Goal: Find specific page/section: Find specific page/section

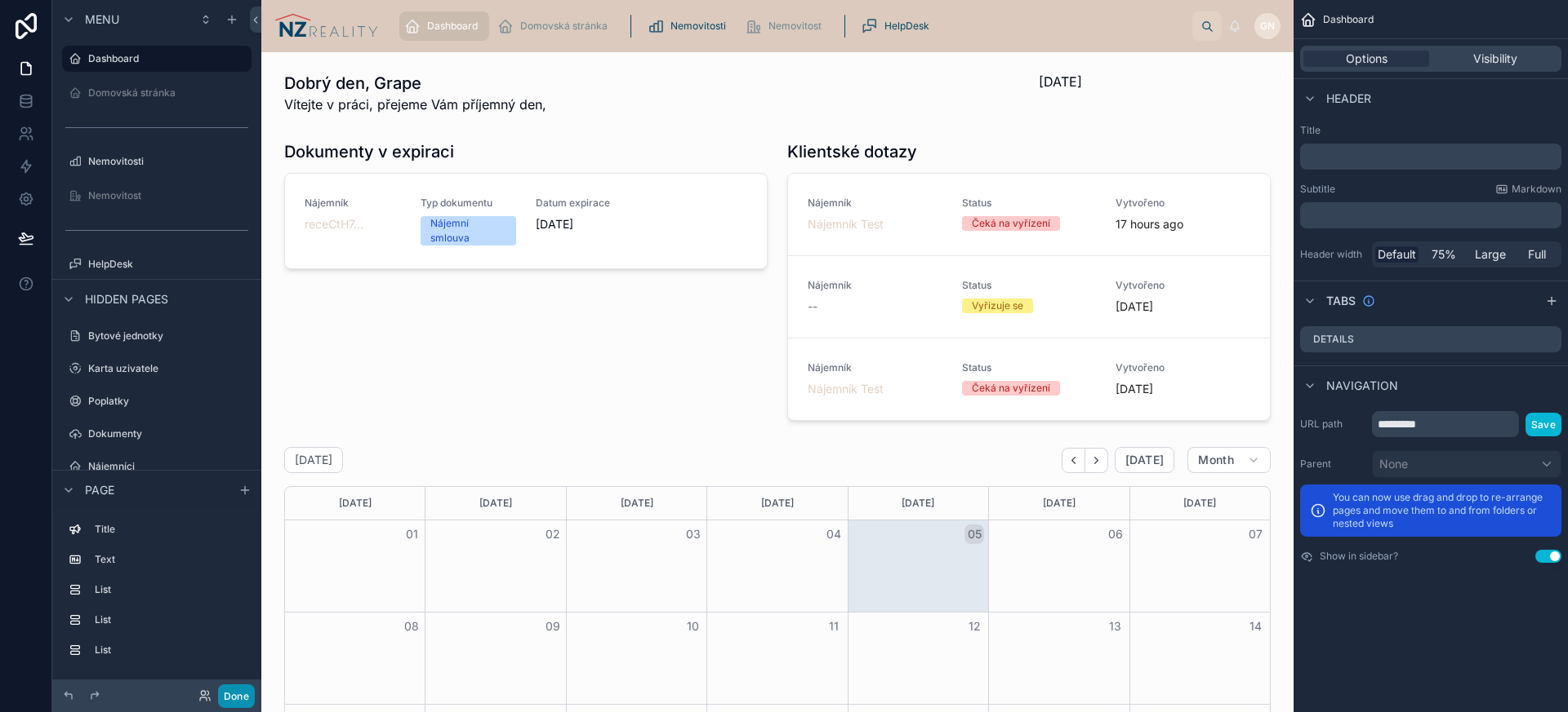
click at [248, 695] on button "Done" at bounding box center [236, 697] width 36 height 24
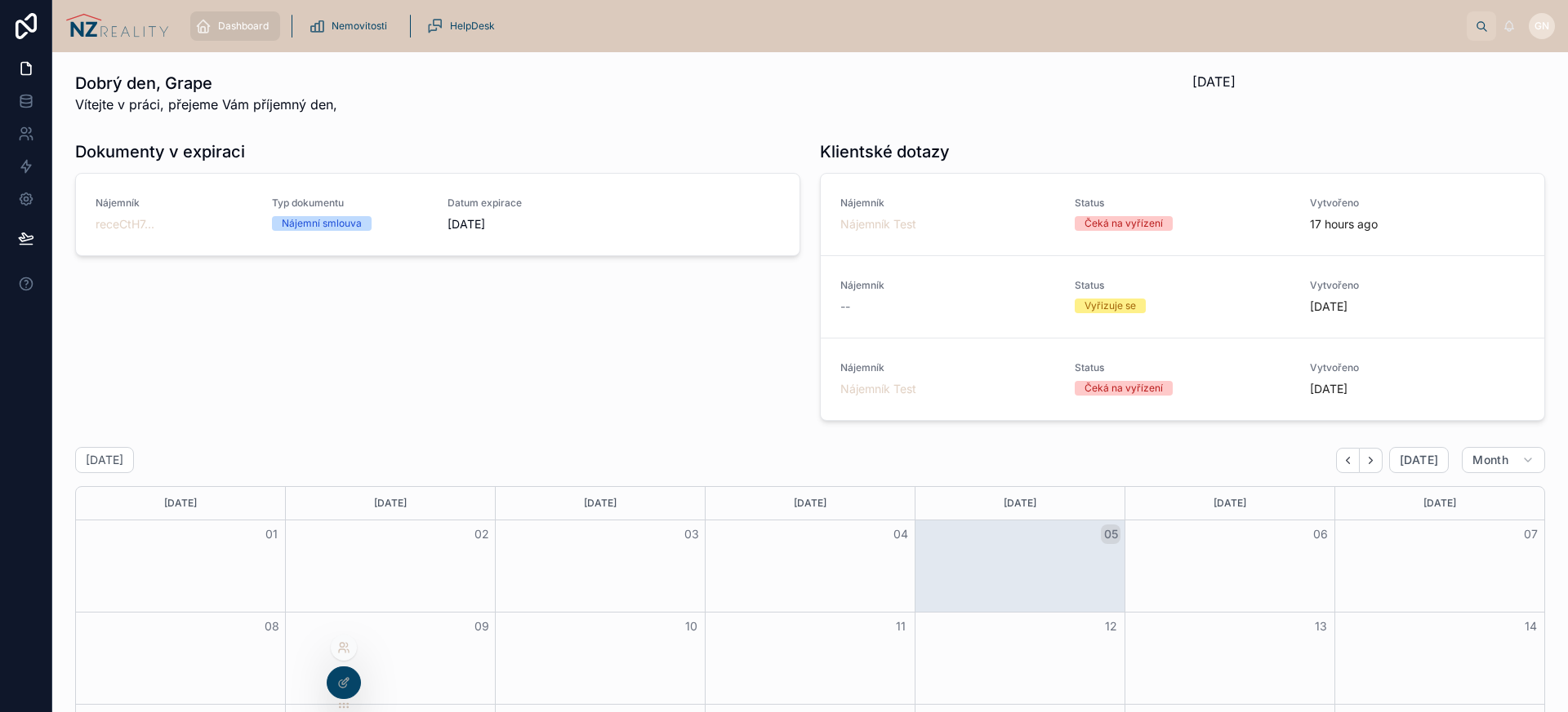
click at [344, 649] on icon at bounding box center [343, 647] width 13 height 13
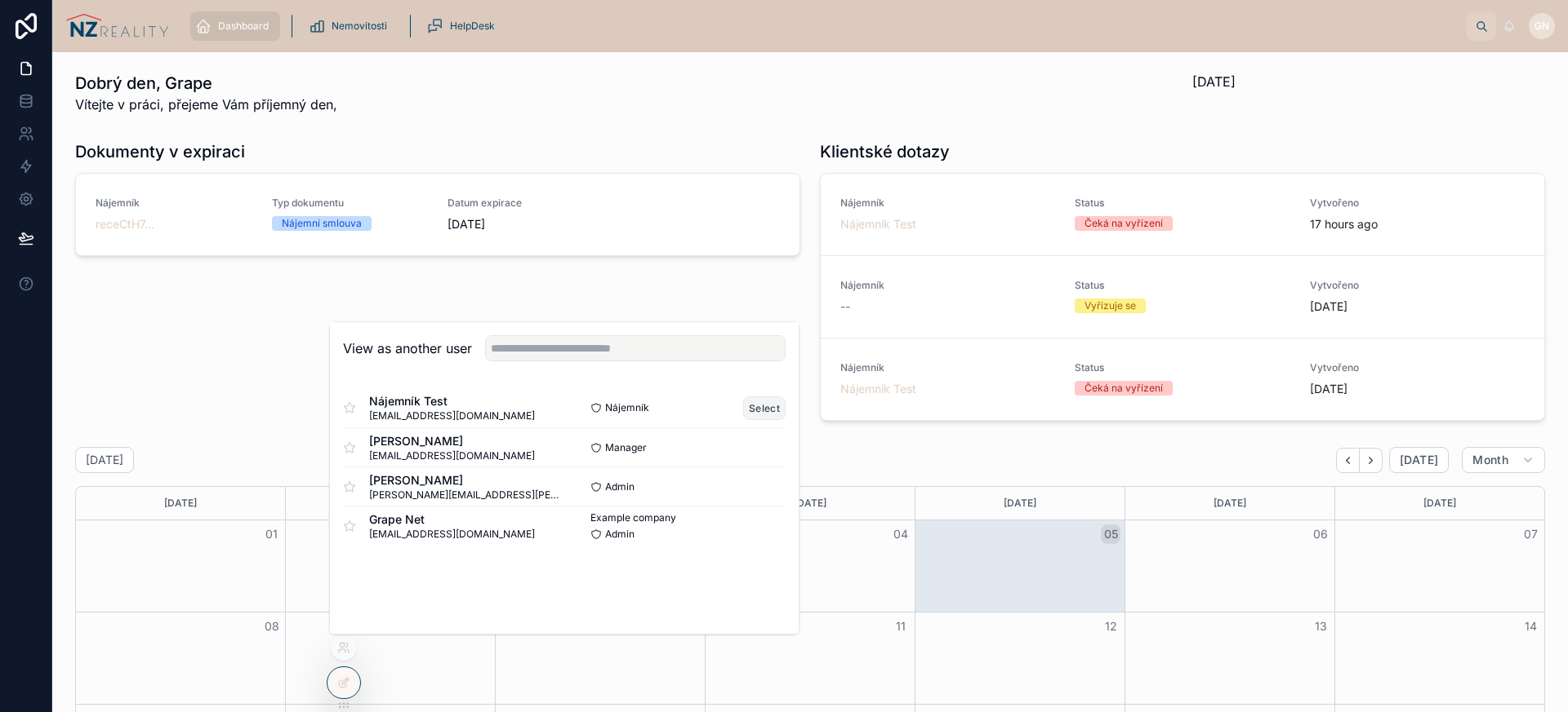
click at [756, 407] on button "Select" at bounding box center [764, 409] width 43 height 24
